Goal: Transaction & Acquisition: Purchase product/service

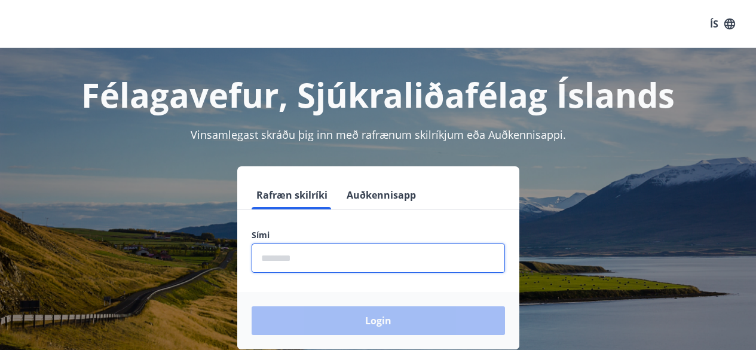
click at [304, 262] on input "phone" at bounding box center [378, 257] width 253 height 29
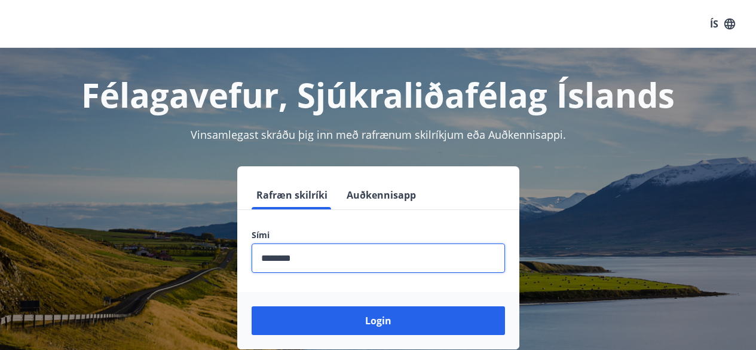
type input "********"
click at [252, 306] on button "Login" at bounding box center [378, 320] width 253 height 29
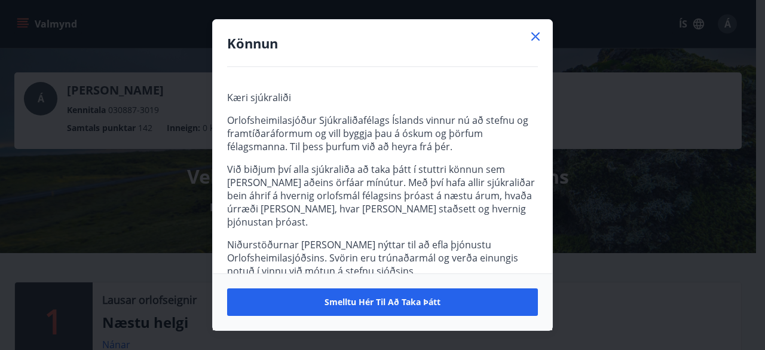
click at [536, 38] on icon at bounding box center [535, 36] width 8 height 8
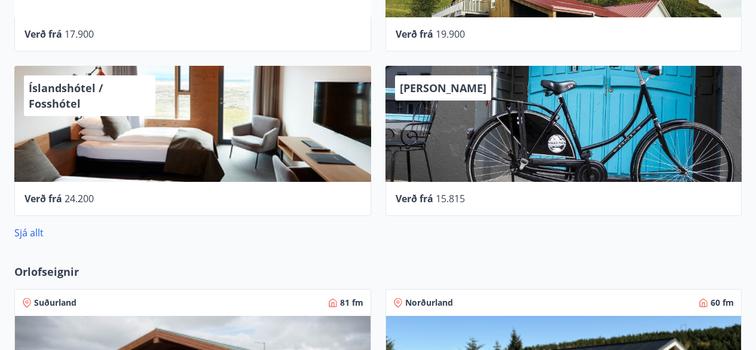
scroll to position [612, 0]
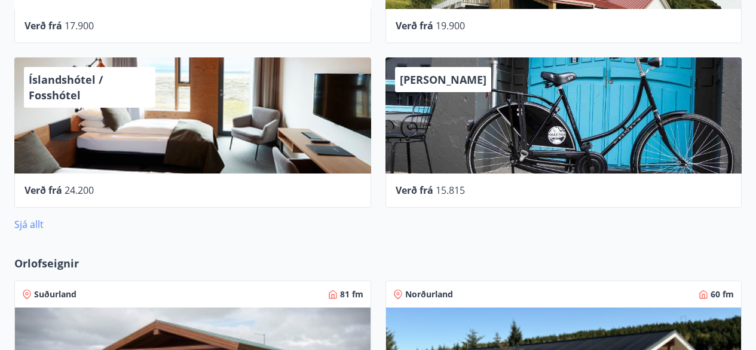
click at [24, 224] on link "Sjá allt" at bounding box center [28, 223] width 29 height 13
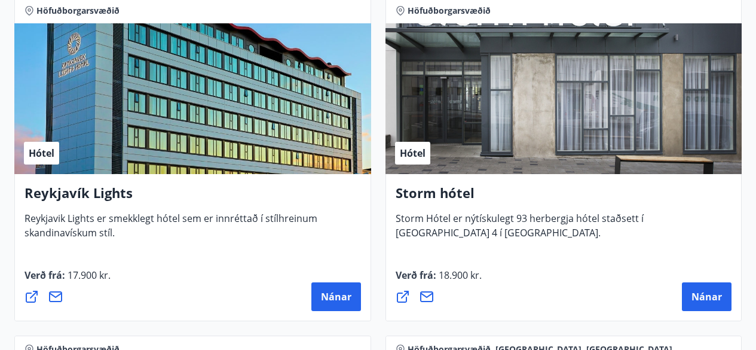
scroll to position [1562, 0]
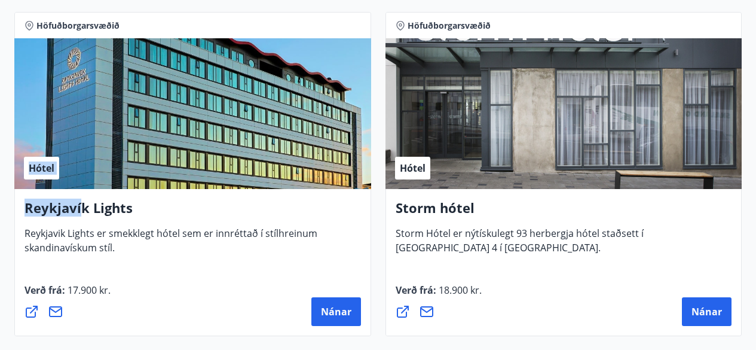
drag, startPoint x: 82, startPoint y: 209, endPoint x: 85, endPoint y: 112, distance: 96.8
click at [85, 112] on div "Höfuðborgarsvæðið Hótel Reykjavík Lights Reykjavik Lights er smekklegt hótel se…" at bounding box center [192, 174] width 357 height 324
click at [85, 112] on div "Hótel" at bounding box center [192, 113] width 357 height 151
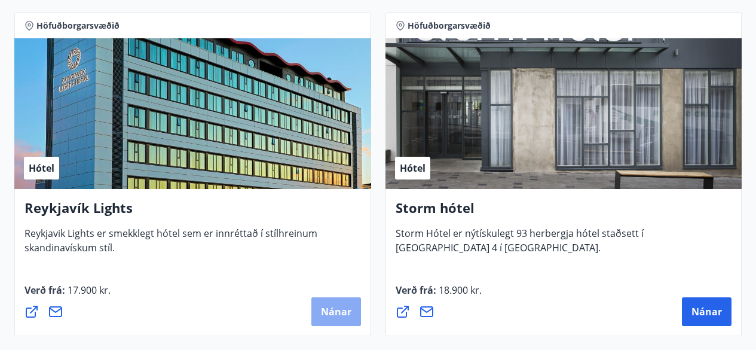
click at [332, 311] on span "Nánar" at bounding box center [336, 311] width 30 height 13
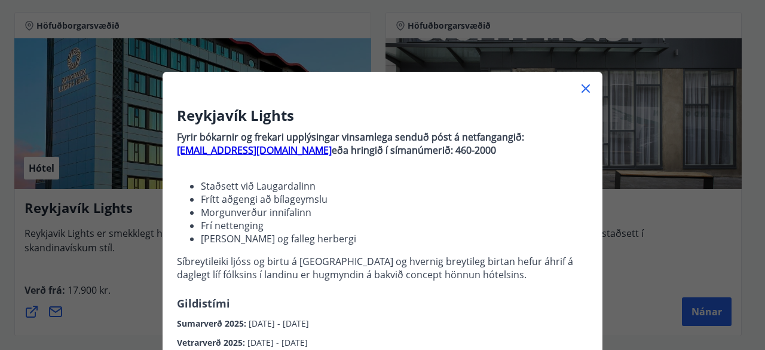
drag, startPoint x: 755, startPoint y: 142, endPoint x: 758, endPoint y: 164, distance: 21.6
click at [758, 164] on div "Reykjavík Lights Fyrir bókarnir og frekari upplýsingar vinsamlega senduð póst á…" at bounding box center [382, 175] width 765 height 350
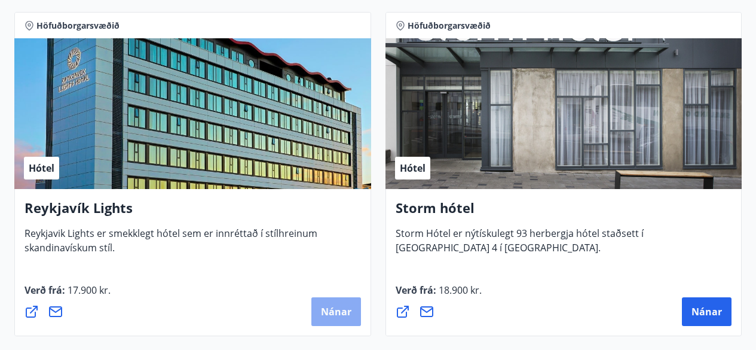
click at [332, 310] on span "Nánar" at bounding box center [336, 311] width 30 height 13
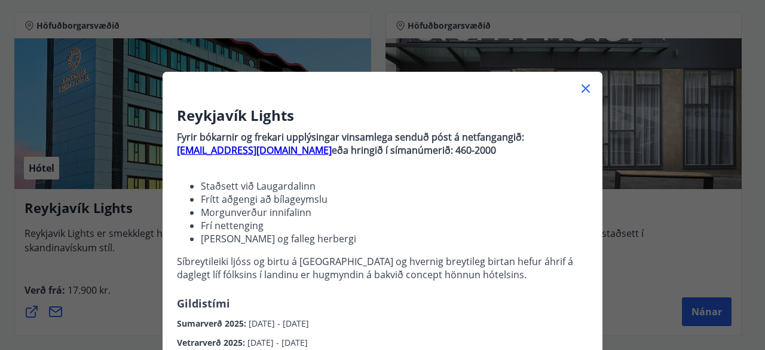
click at [646, 197] on div "Reykjavík Lights Fyrir bókarnir og frekari upplýsingar vinsamlega senduð póst á…" at bounding box center [382, 175] width 765 height 350
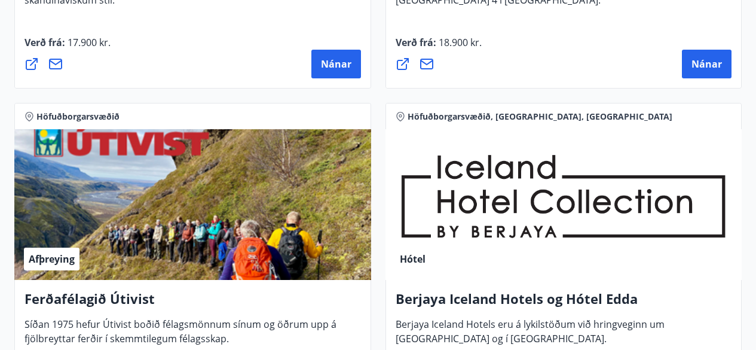
scroll to position [1804, 0]
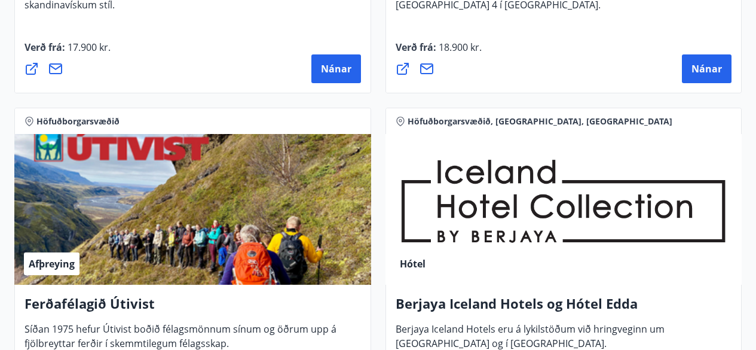
click at [495, 222] on div "Hótel" at bounding box center [563, 209] width 357 height 151
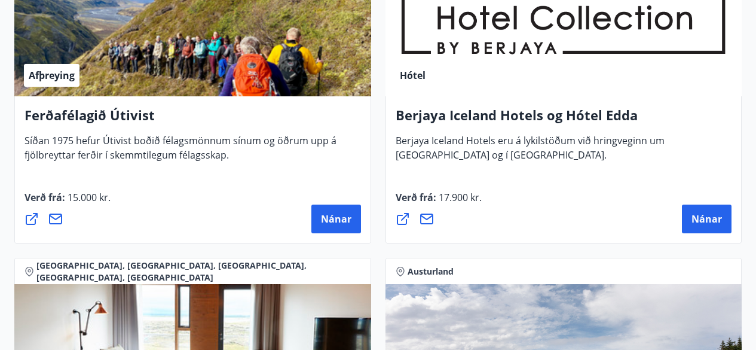
scroll to position [2037, 0]
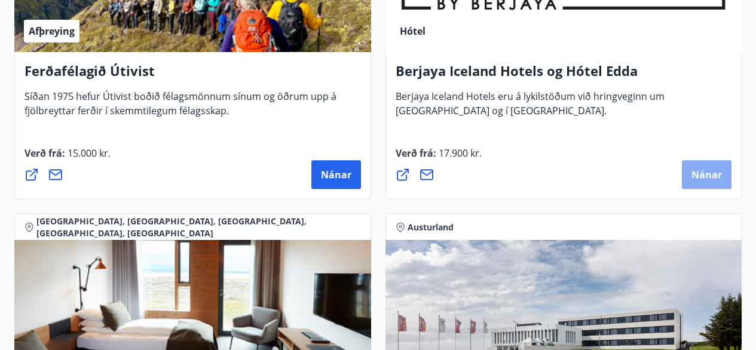
click at [709, 160] on button "Nánar" at bounding box center [707, 174] width 50 height 29
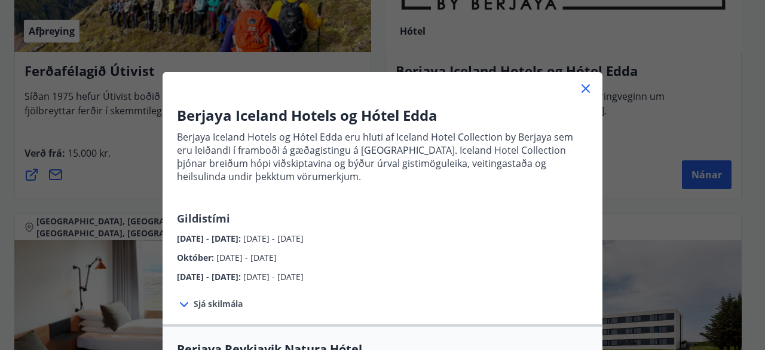
click at [184, 303] on icon at bounding box center [184, 304] width 14 height 14
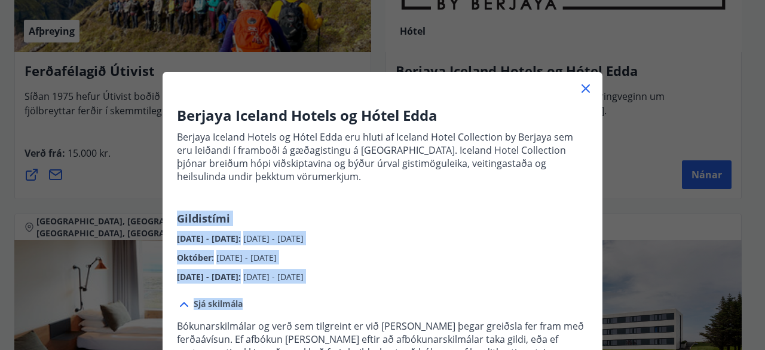
drag, startPoint x: 522, startPoint y: 206, endPoint x: 522, endPoint y: 287, distance: 81.3
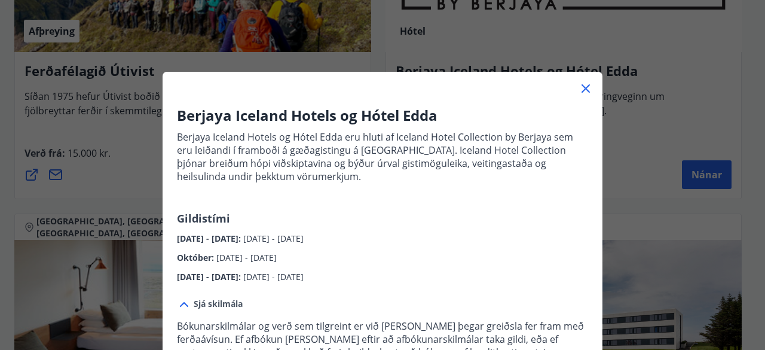
click at [627, 220] on div "Berjaya Iceland Hotels og Hótel Edda Berjaya Iceland Hotels og Hótel Edda eru h…" at bounding box center [382, 175] width 765 height 350
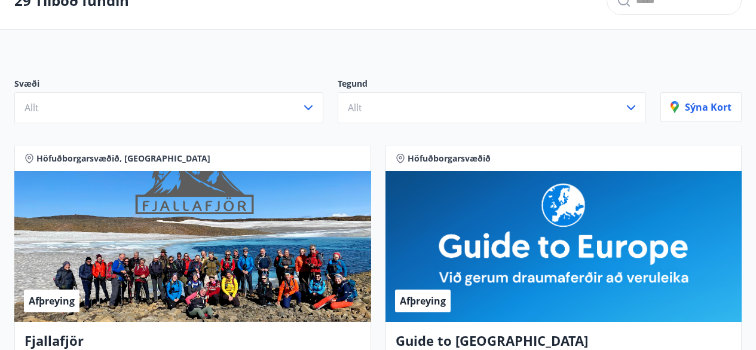
scroll to position [0, 0]
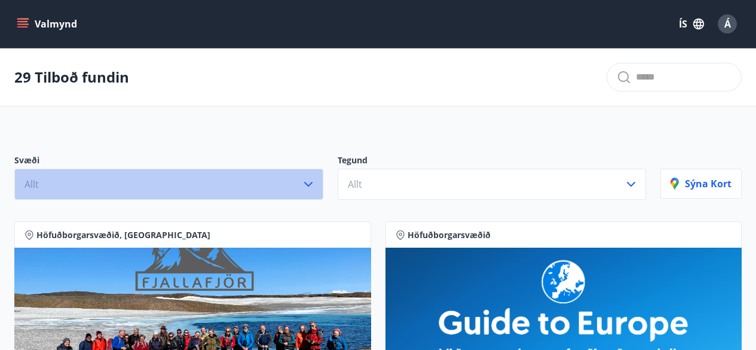
click at [308, 177] on icon "button" at bounding box center [308, 184] width 14 height 14
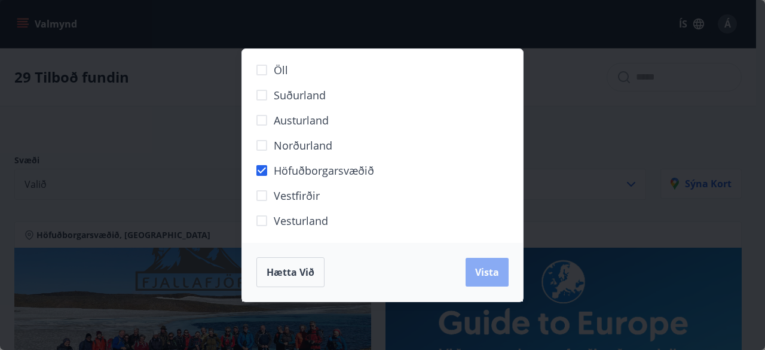
click at [492, 273] on span "Vista" at bounding box center [487, 271] width 24 height 13
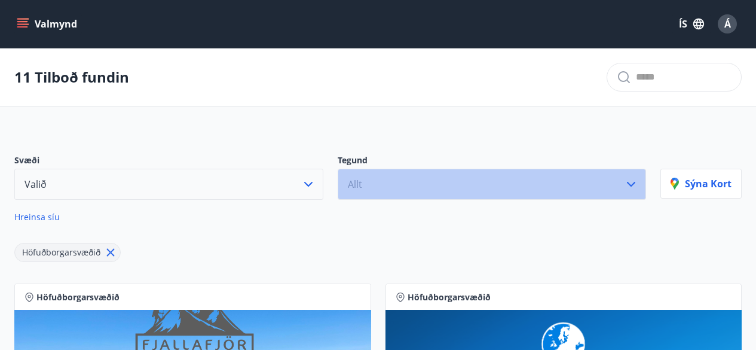
click at [623, 184] on button "Allt" at bounding box center [492, 183] width 309 height 31
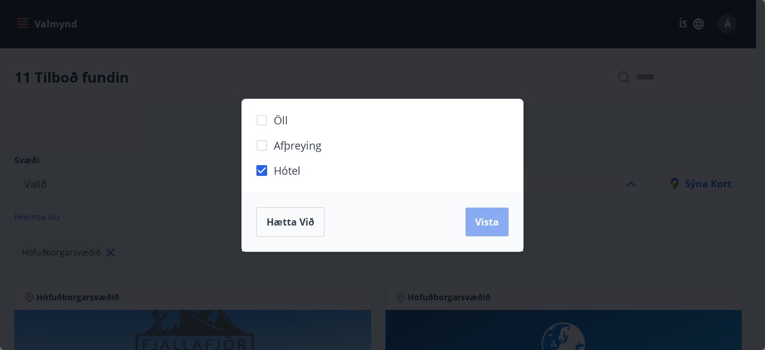
click at [475, 228] on button "Vista" at bounding box center [486, 221] width 43 height 29
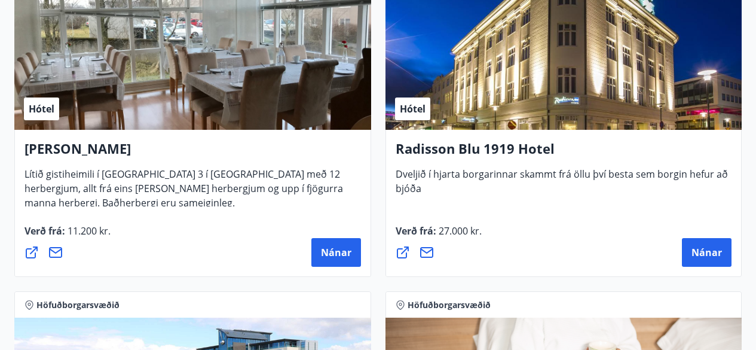
scroll to position [1005, 0]
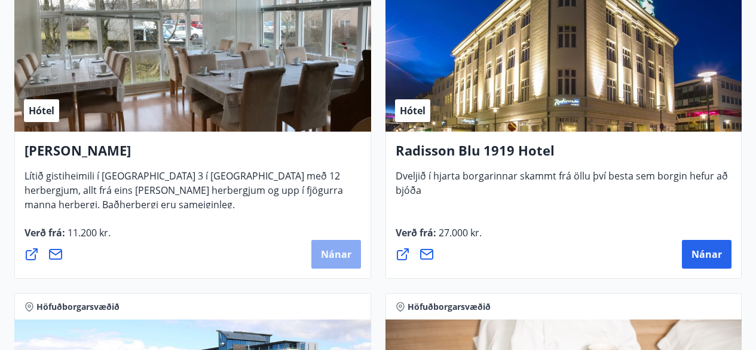
click at [339, 255] on span "Nánar" at bounding box center [336, 253] width 30 height 13
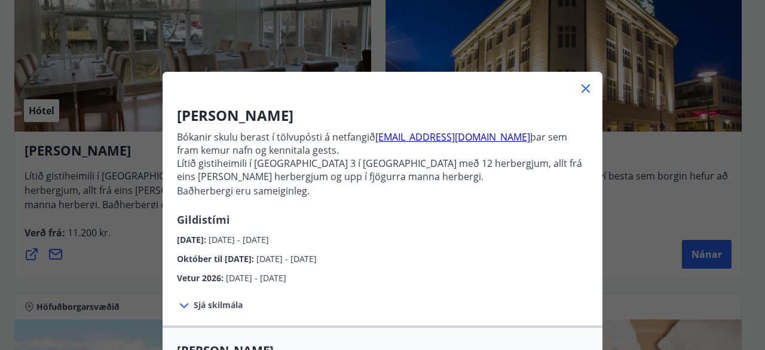
click at [182, 307] on icon at bounding box center [184, 305] width 14 height 14
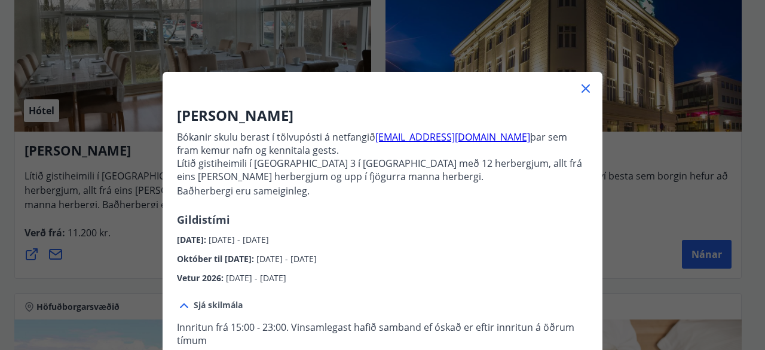
click at [581, 84] on icon at bounding box center [585, 88] width 14 height 14
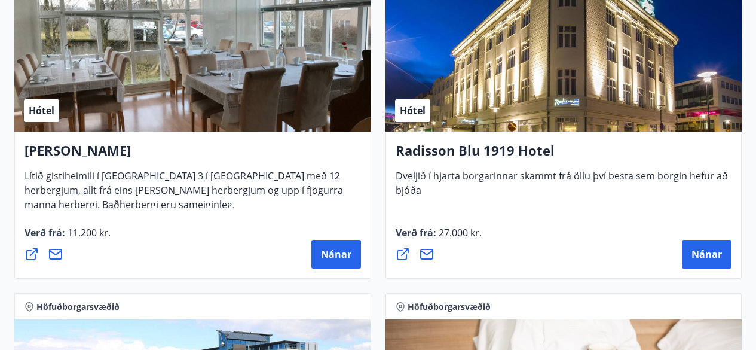
click at [30, 249] on icon at bounding box center [31, 254] width 14 height 14
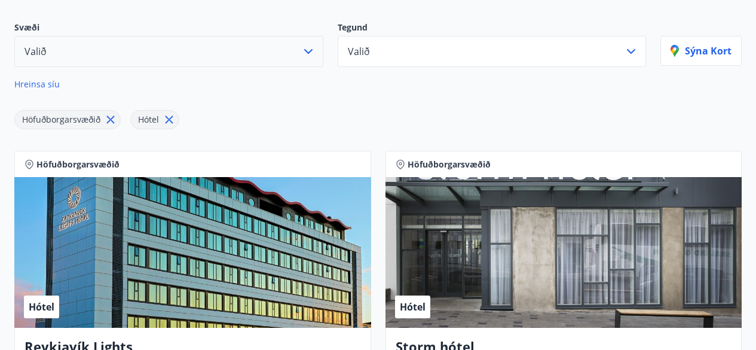
scroll to position [0, 0]
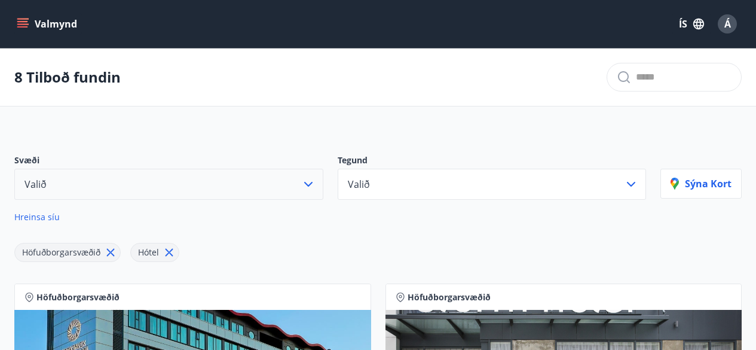
click at [22, 23] on icon "menu" at bounding box center [23, 24] width 12 height 12
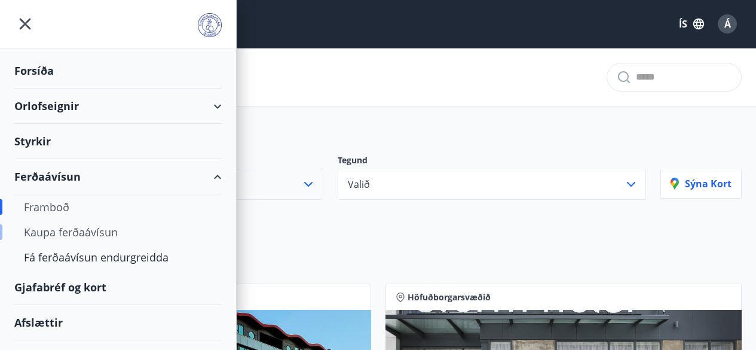
click at [45, 234] on div "Kaupa ferðaávísun" at bounding box center [118, 231] width 188 height 25
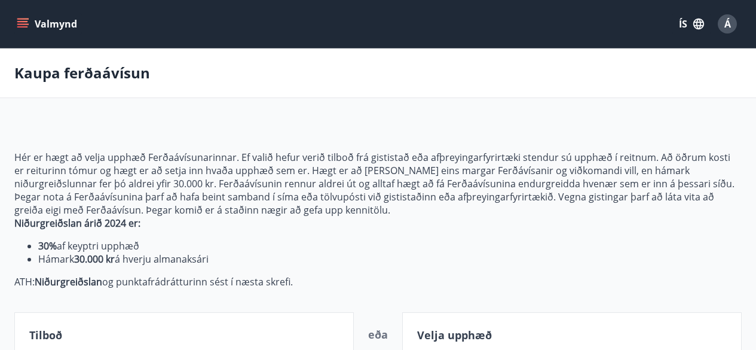
click at [15, 22] on button "Valmynd" at bounding box center [48, 24] width 68 height 22
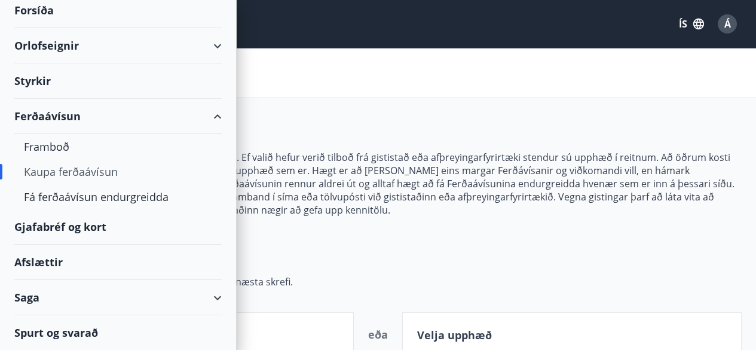
scroll to position [28, 0]
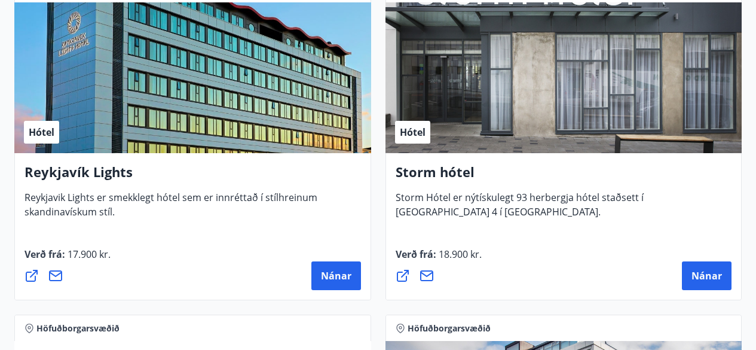
scroll to position [662, 0]
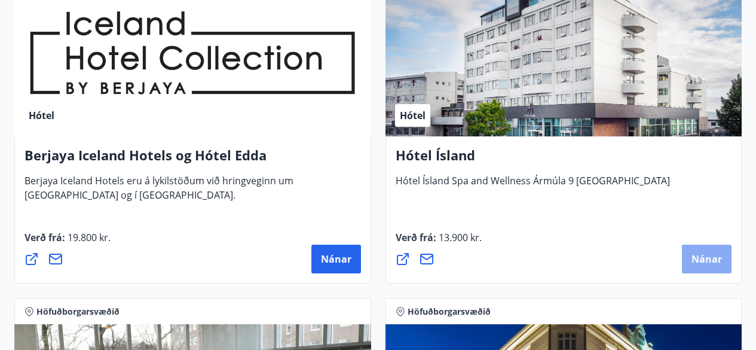
click at [701, 252] on span "Nánar" at bounding box center [706, 258] width 30 height 13
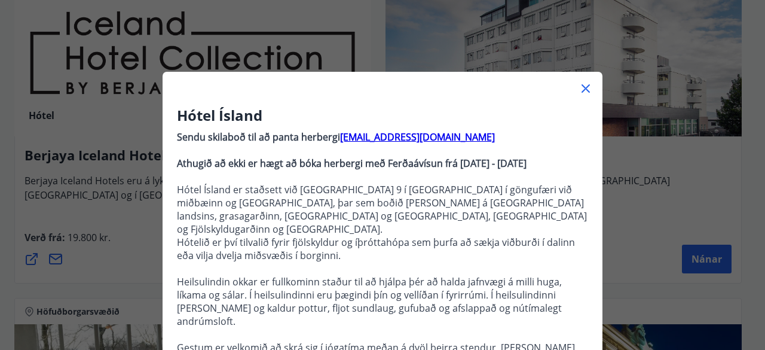
click at [583, 87] on icon at bounding box center [585, 88] width 14 height 14
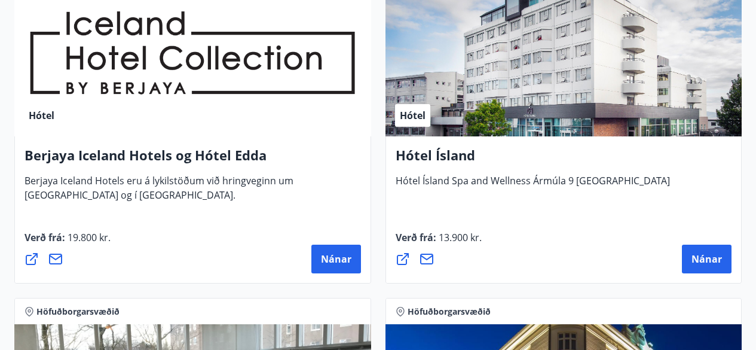
click at [403, 262] on icon at bounding box center [403, 259] width 14 height 14
click at [400, 254] on icon at bounding box center [403, 259] width 14 height 14
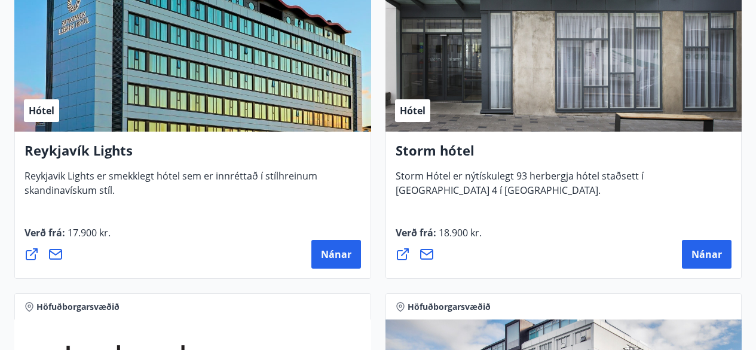
scroll to position [340, 0]
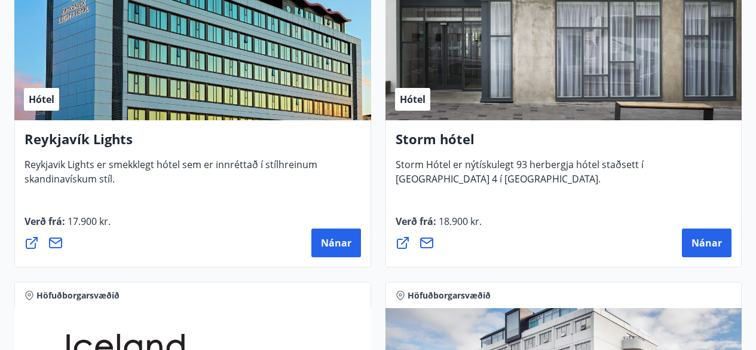
click at [32, 243] on icon at bounding box center [32, 243] width 12 height 12
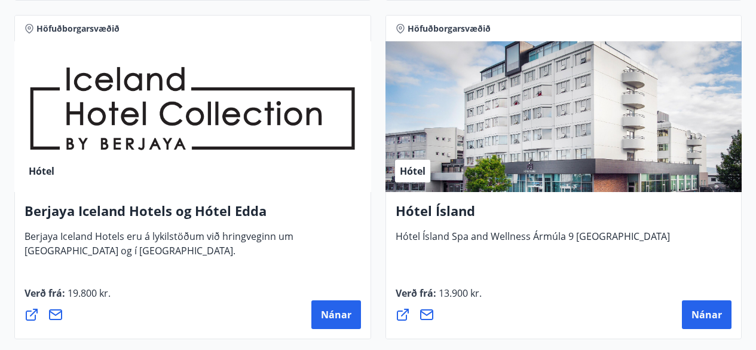
scroll to position [600, 0]
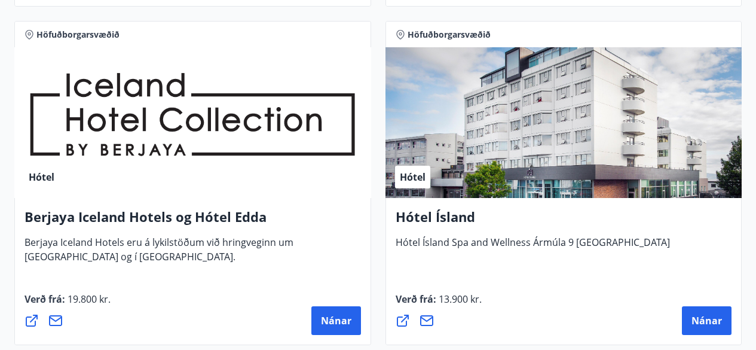
click at [406, 323] on icon at bounding box center [403, 320] width 12 height 12
